Goal: Communication & Community: Answer question/provide support

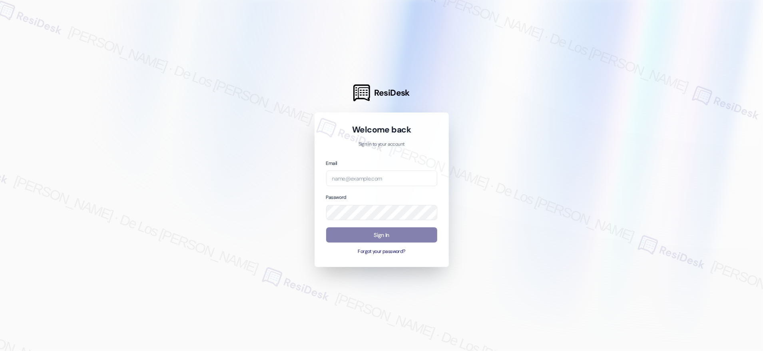
drag, startPoint x: 688, startPoint y: 77, endPoint x: 664, endPoint y: 84, distance: 25.5
click at [687, 77] on div at bounding box center [381, 175] width 763 height 351
click at [386, 182] on input "email" at bounding box center [381, 178] width 111 height 16
paste input "automated-surveys-crawford_hoying-resen.six@crawford_[DOMAIN_NAME]"
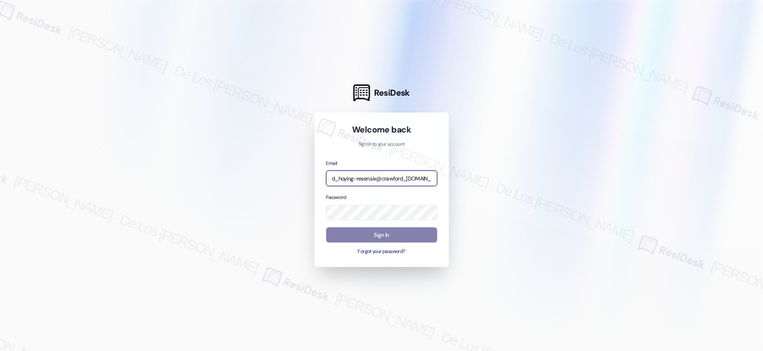
type input "automated-surveys-crawford_hoying-resen.six@crawford_[DOMAIN_NAME]"
drag, startPoint x: 674, startPoint y: 101, endPoint x: 602, endPoint y: 138, distance: 81.2
click at [674, 102] on div at bounding box center [381, 175] width 763 height 351
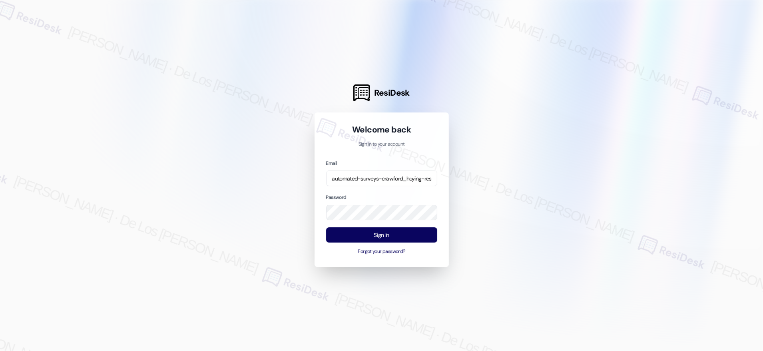
drag, startPoint x: 532, startPoint y: 191, endPoint x: 464, endPoint y: 218, distance: 73.6
click at [515, 200] on div at bounding box center [381, 175] width 763 height 351
click at [403, 235] on button "Sign In" at bounding box center [381, 235] width 111 height 16
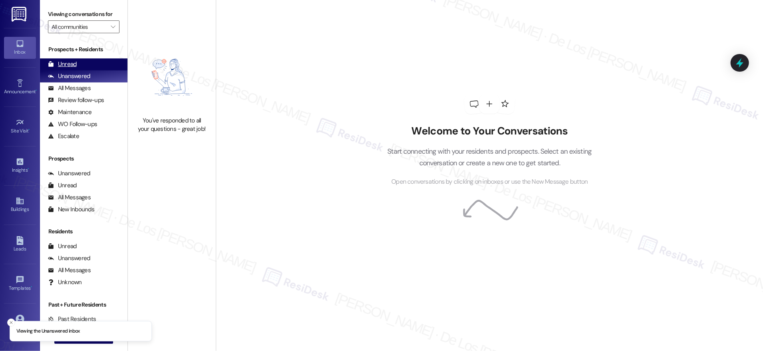
click at [92, 66] on div "Unread (0)" at bounding box center [84, 64] width 88 height 12
